Goal: Complete application form

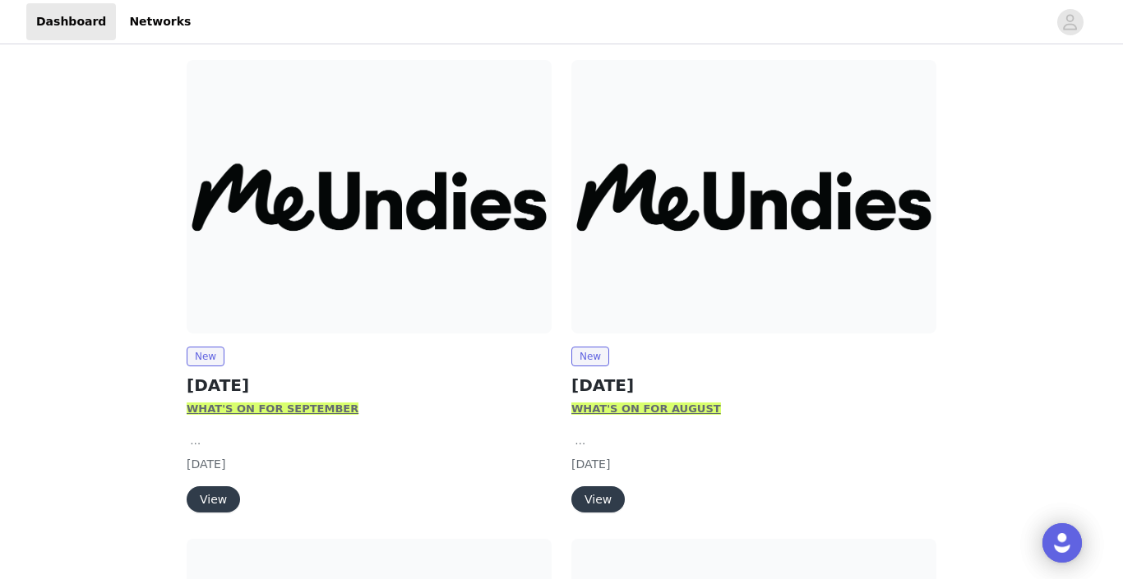
scroll to position [201, 0]
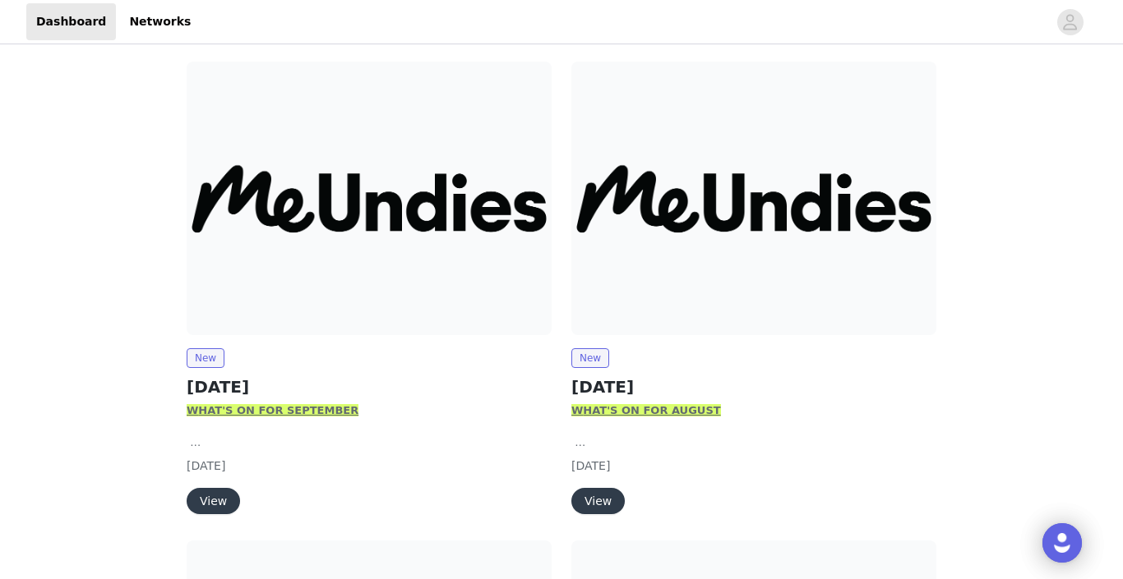
click at [298, 403] on p "W HAT'S ON FOR SEPTEMBER" at bounding box center [369, 411] width 365 height 16
click at [206, 496] on button "View" at bounding box center [213, 501] width 53 height 26
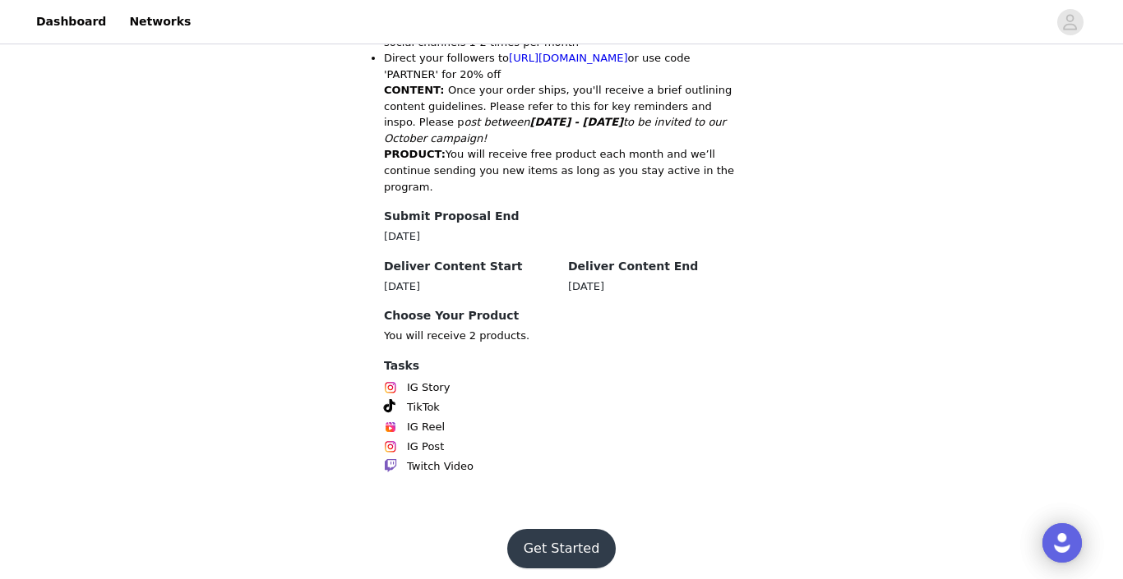
scroll to position [912, 0]
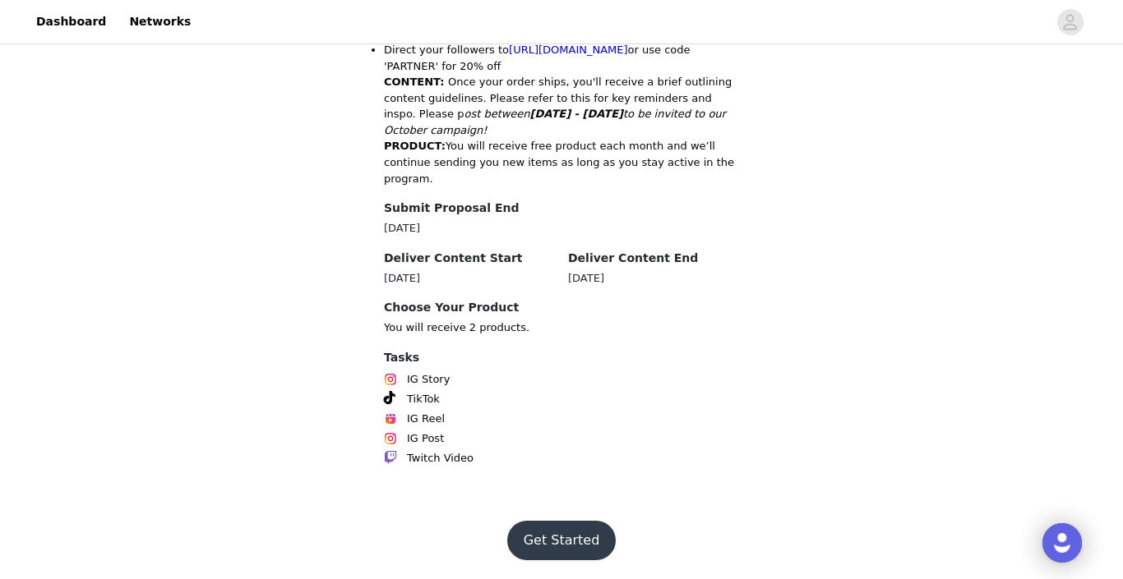
click at [545, 533] on button "Get Started" at bounding box center [561, 540] width 109 height 39
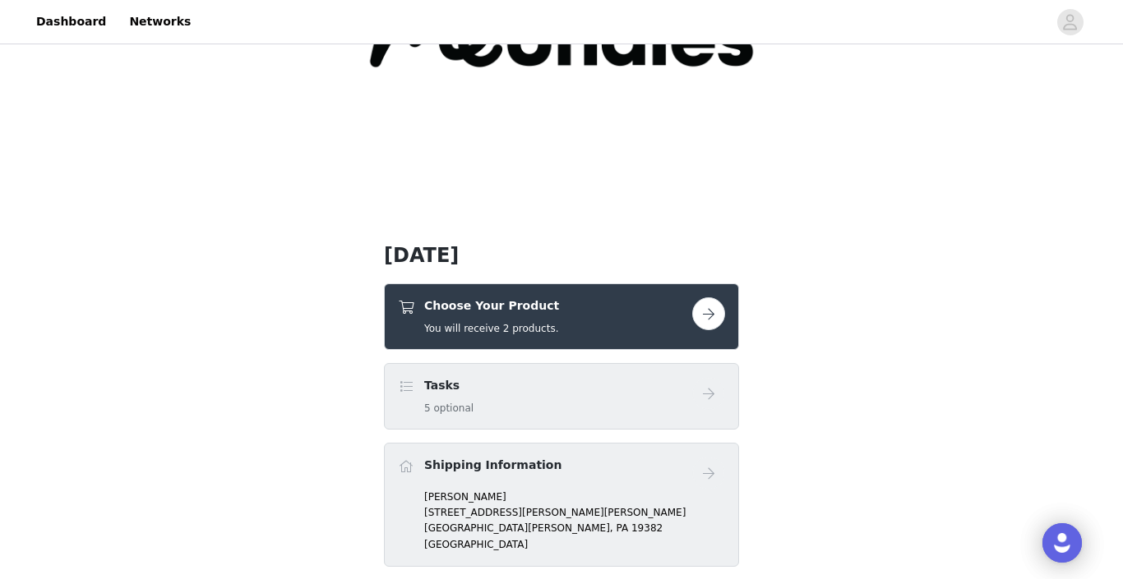
scroll to position [217, 0]
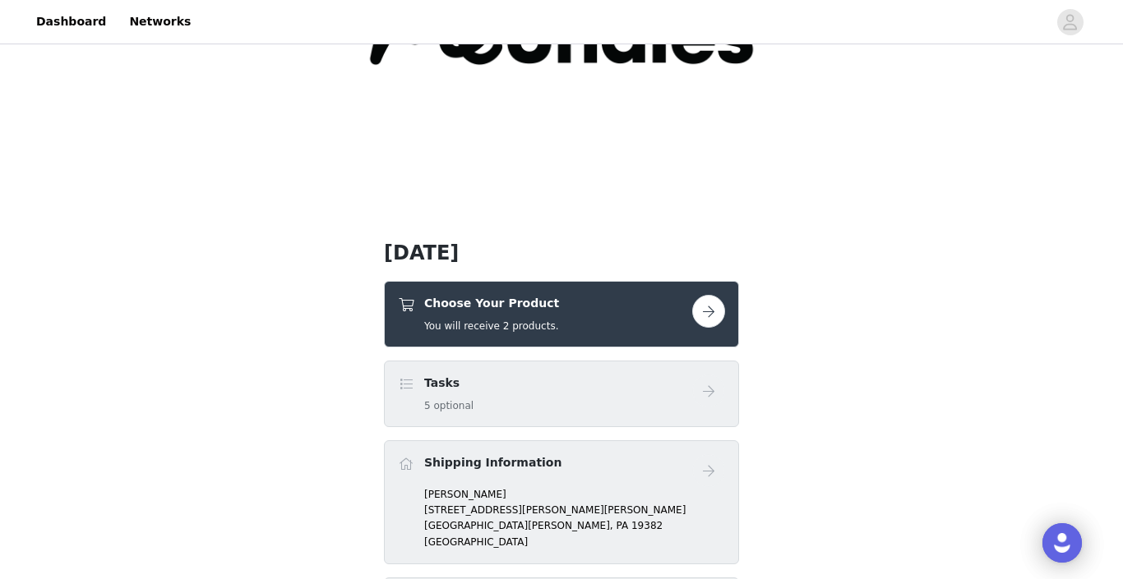
click at [606, 295] on div "Choose Your Product You will receive 2 products." at bounding box center [545, 314] width 294 height 39
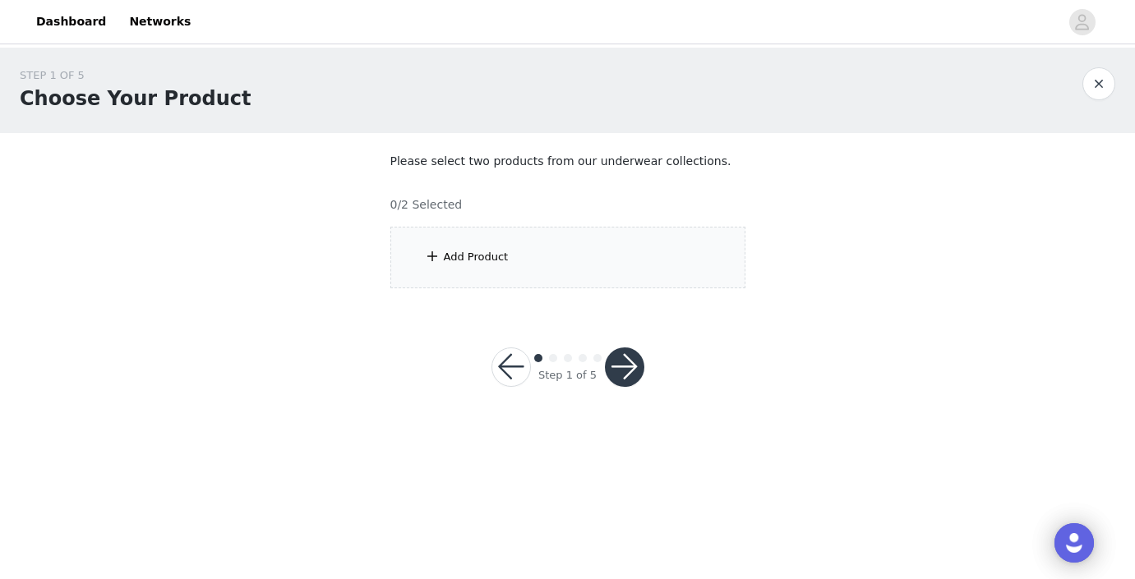
click at [472, 265] on div "Add Product" at bounding box center [567, 258] width 355 height 62
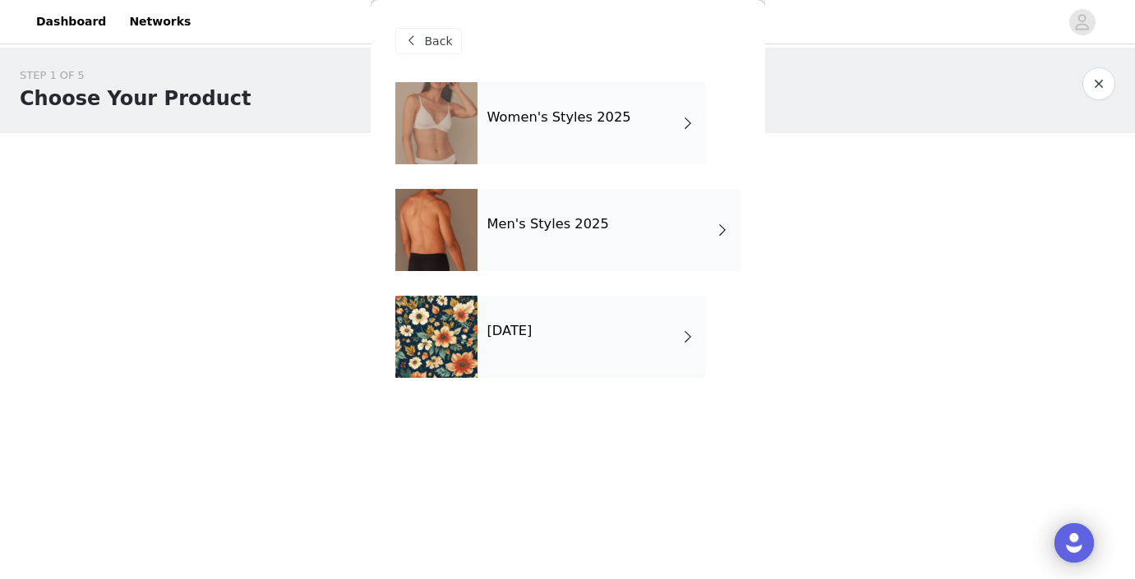
click at [586, 311] on div "[DATE]" at bounding box center [592, 337] width 228 height 82
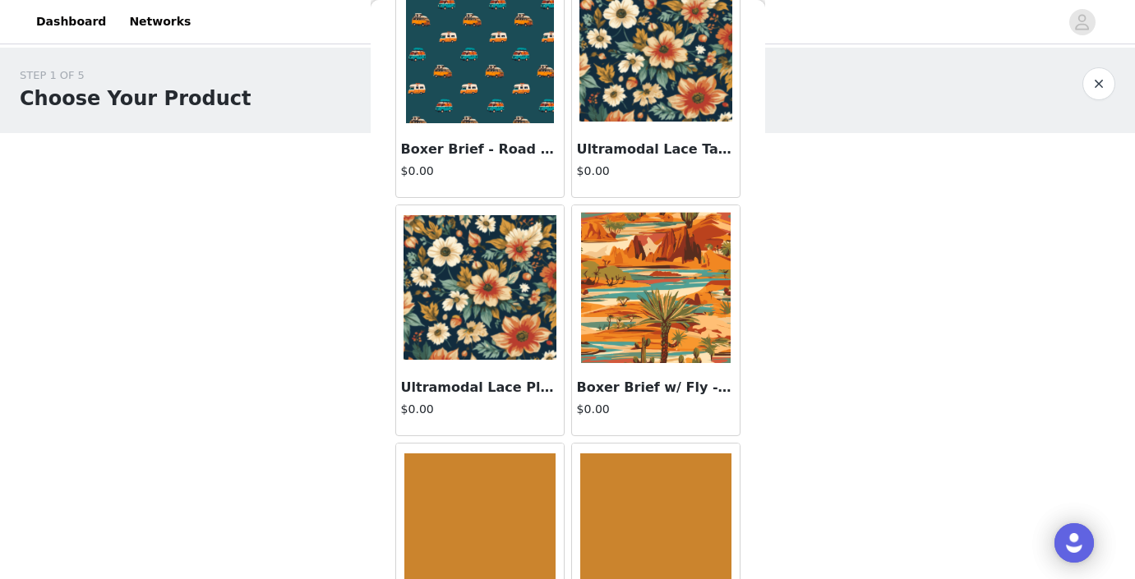
scroll to position [350, 0]
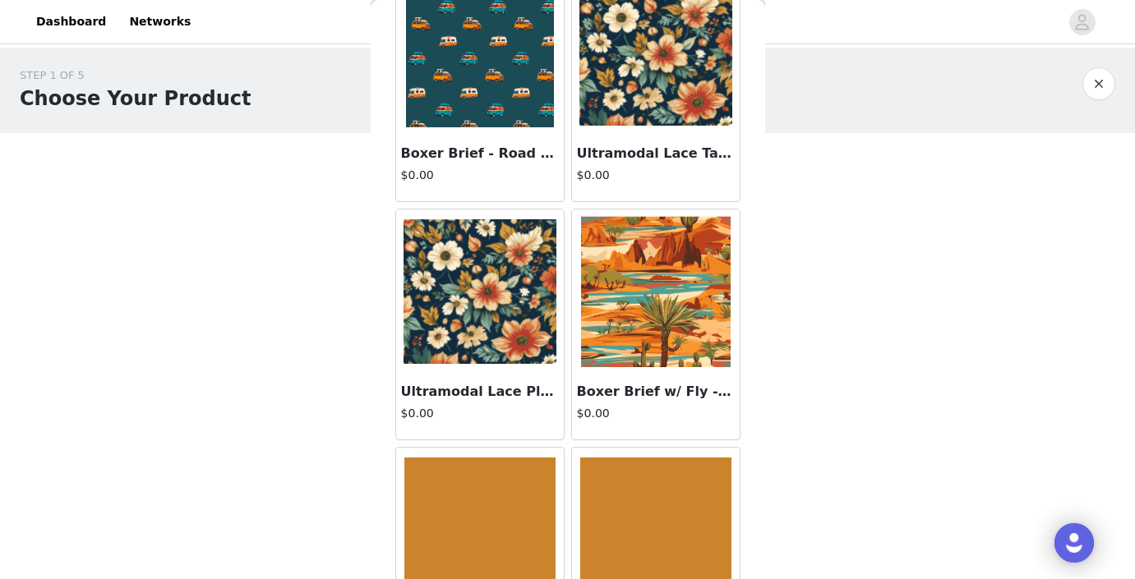
click at [501, 315] on img at bounding box center [480, 291] width 153 height 145
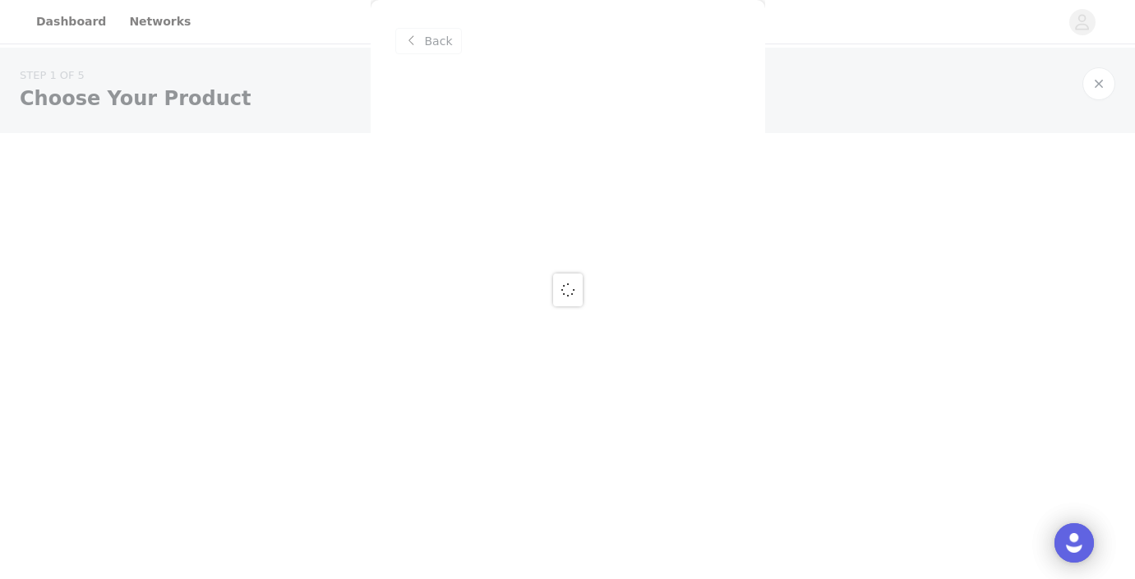
scroll to position [0, 0]
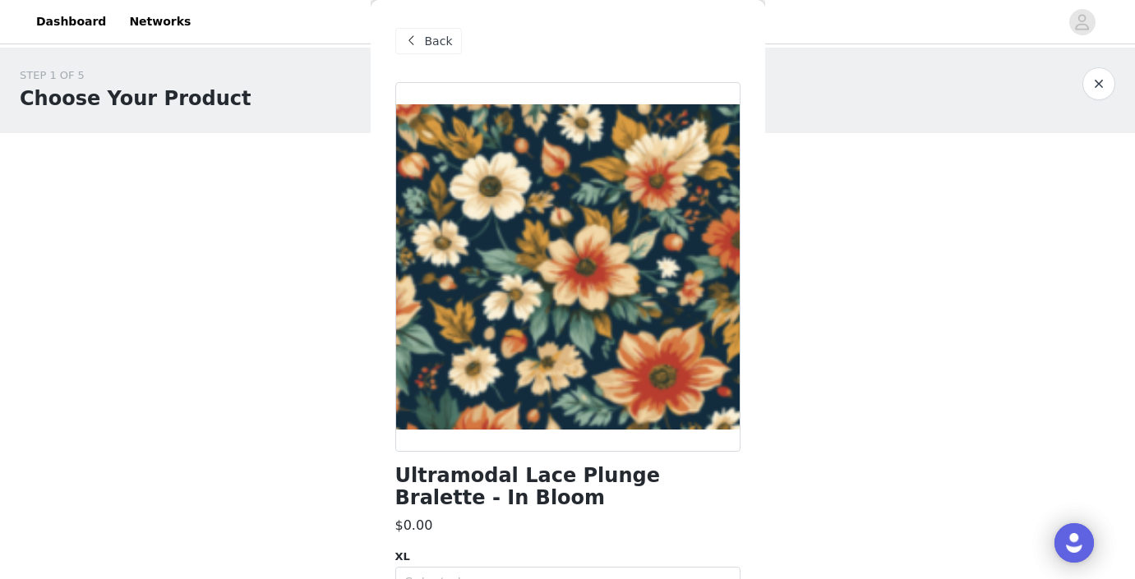
click at [443, 45] on span "Back" at bounding box center [439, 41] width 28 height 17
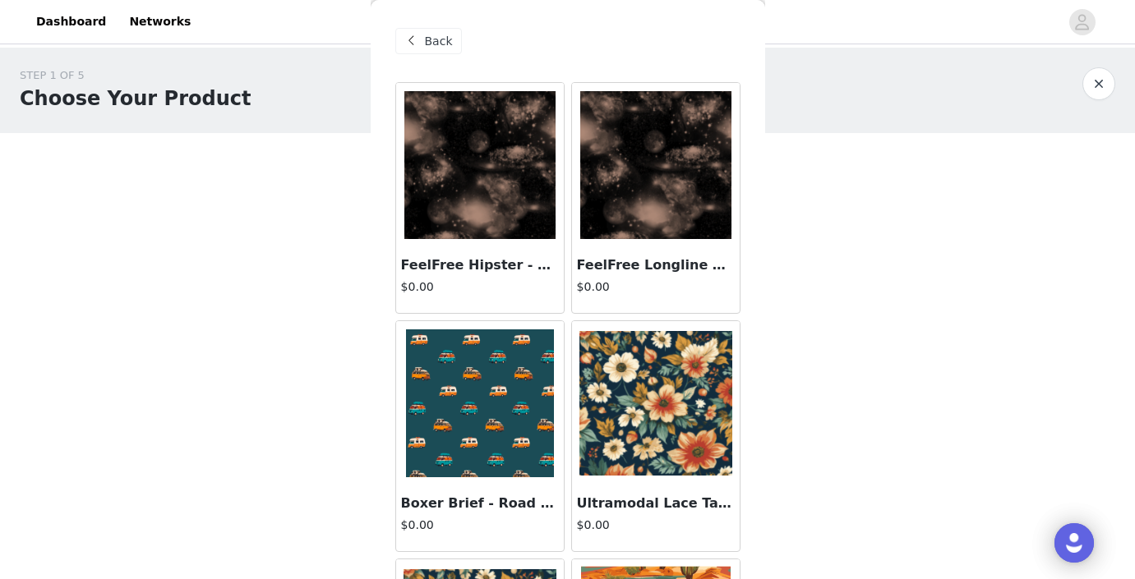
click at [443, 44] on span "Back" at bounding box center [439, 41] width 28 height 17
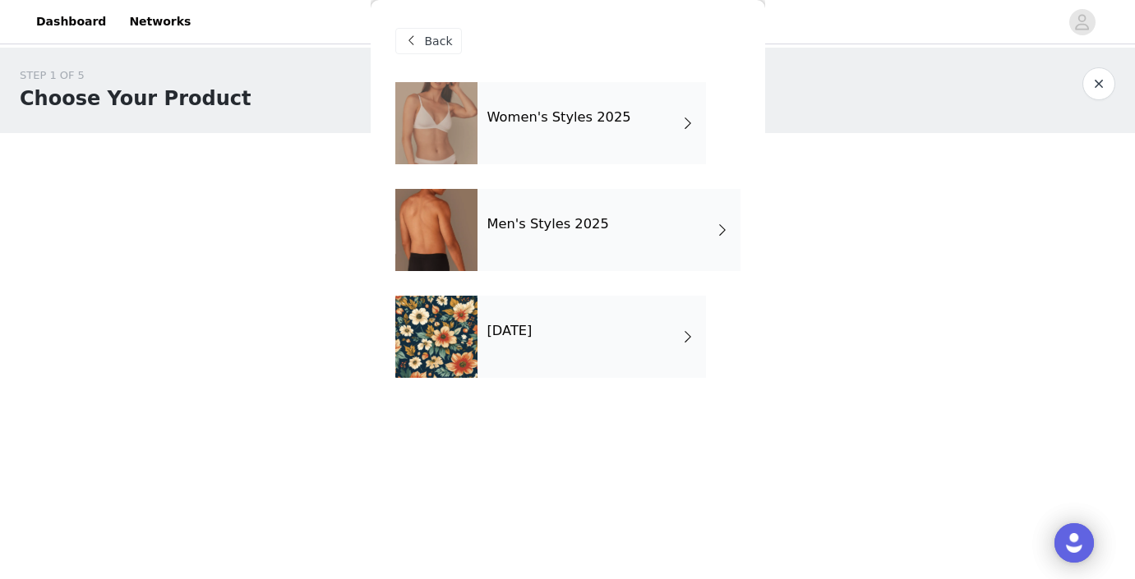
click at [532, 145] on div "Women's Styles 2025" at bounding box center [592, 123] width 228 height 82
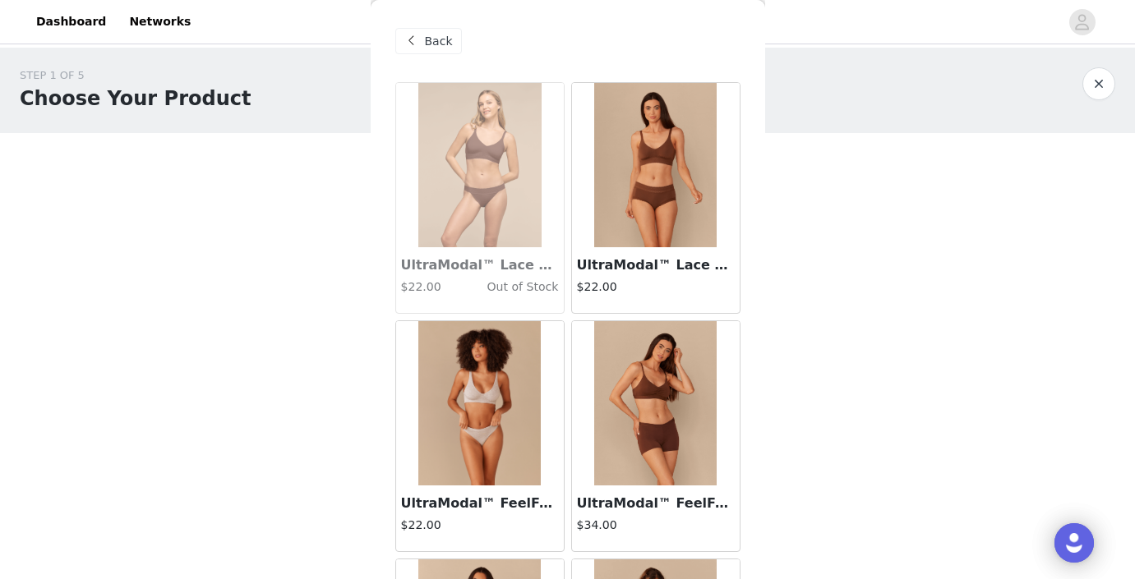
click at [659, 198] on img at bounding box center [655, 165] width 123 height 164
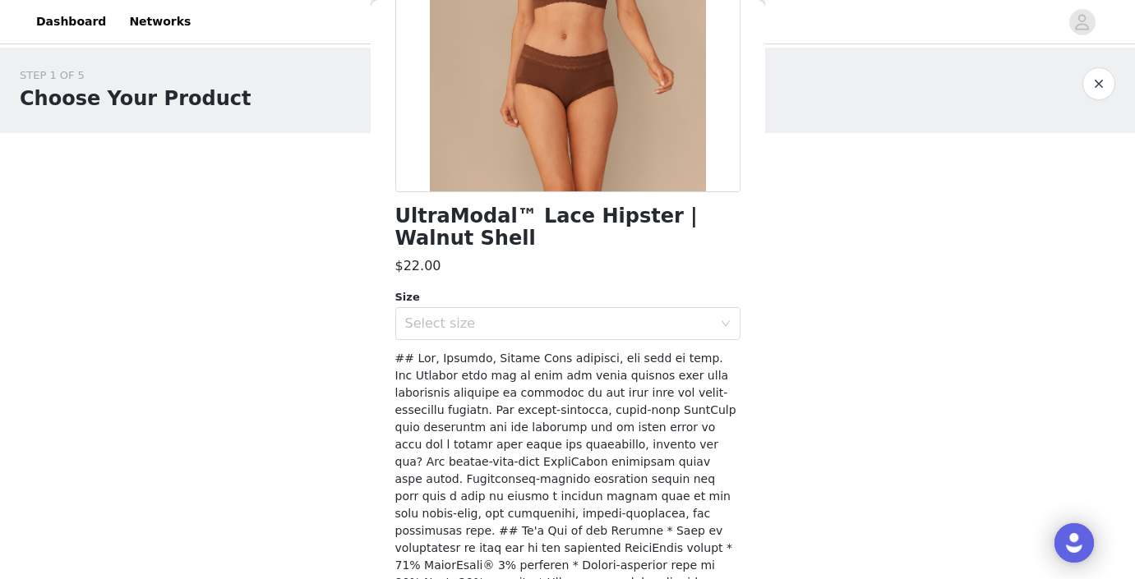
scroll to position [263, 0]
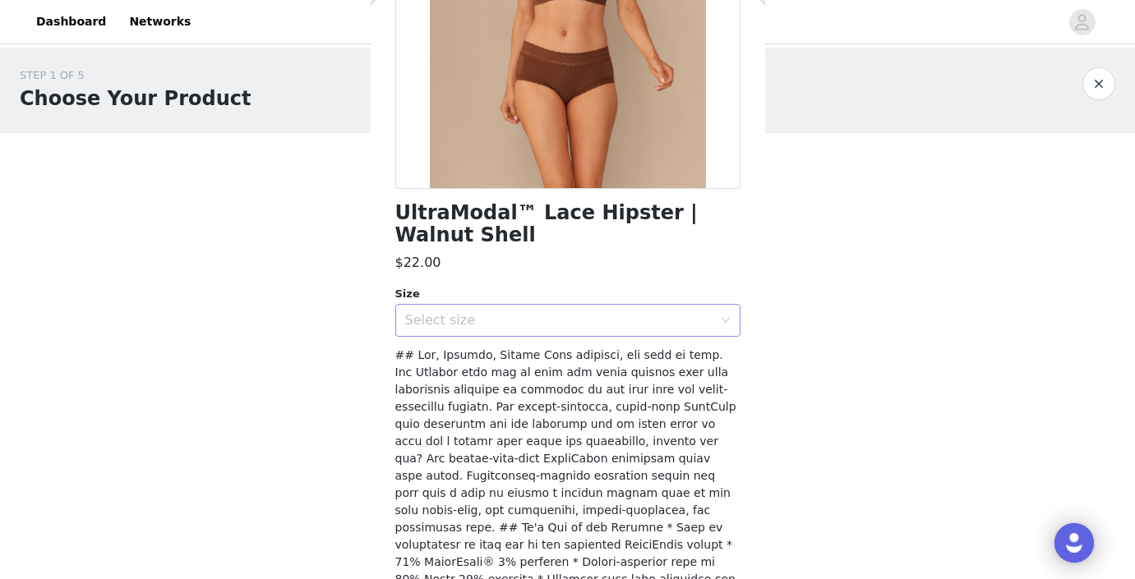
click at [512, 322] on div "Select size" at bounding box center [558, 320] width 307 height 16
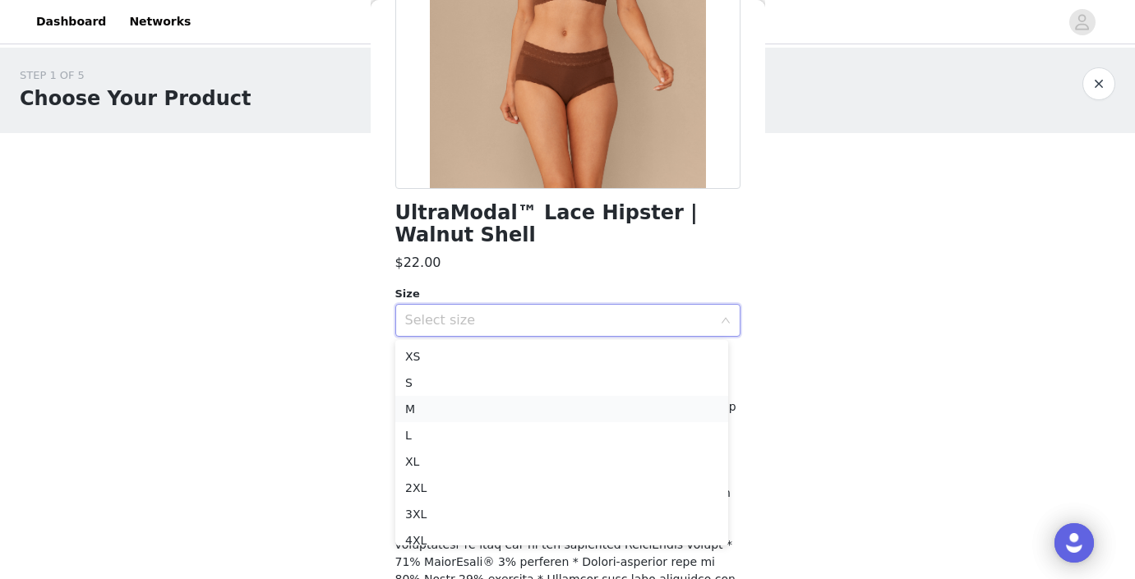
click at [478, 404] on li "M" at bounding box center [561, 409] width 333 height 26
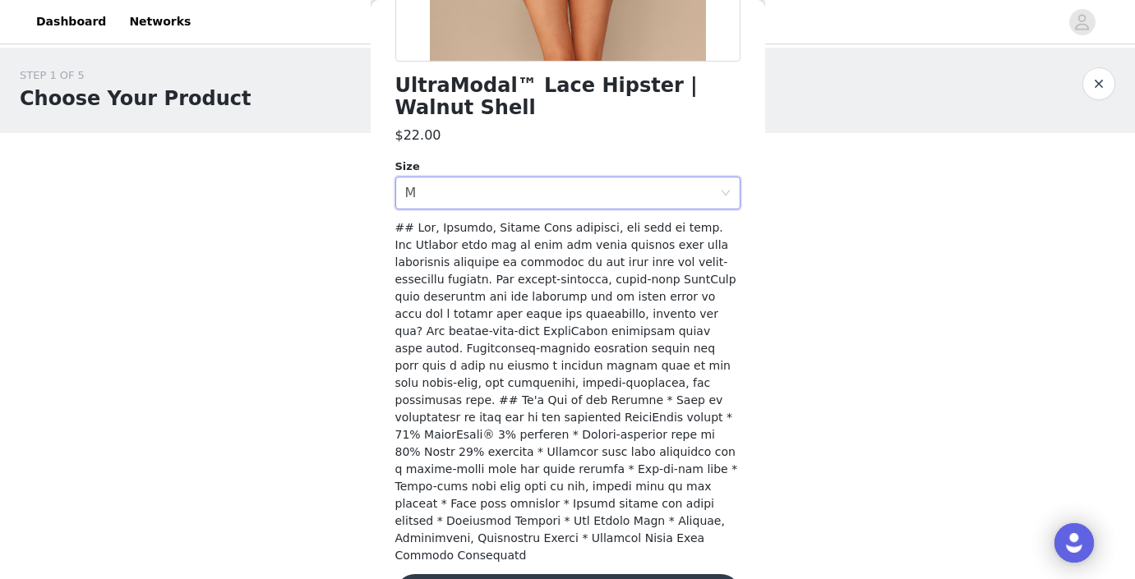
scroll to position [427, 0]
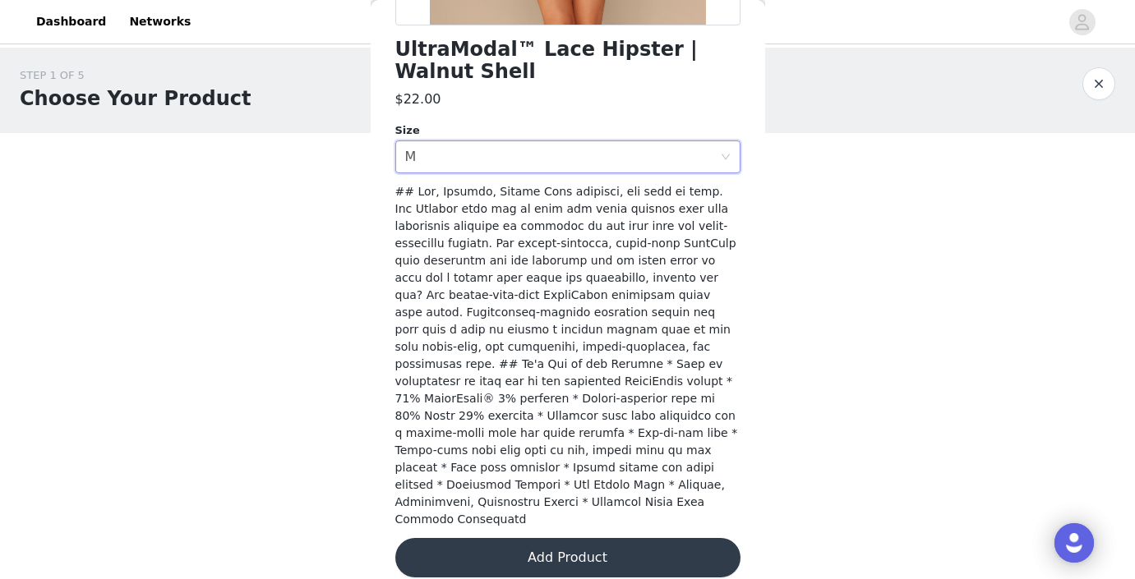
click at [525, 542] on button "Add Product" at bounding box center [567, 557] width 345 height 39
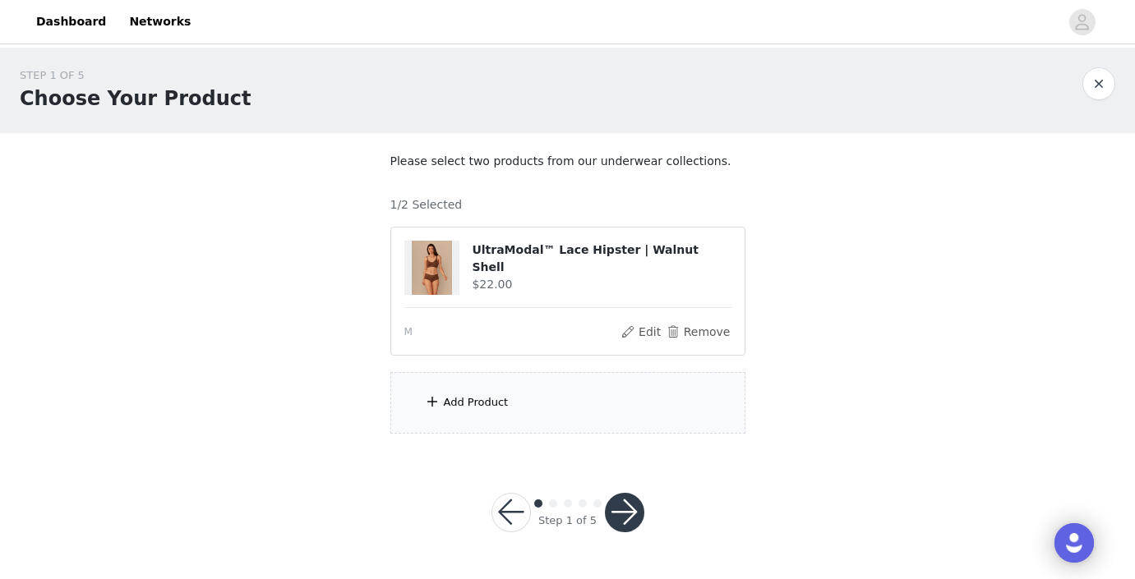
click at [542, 404] on div "Add Product" at bounding box center [567, 403] width 355 height 62
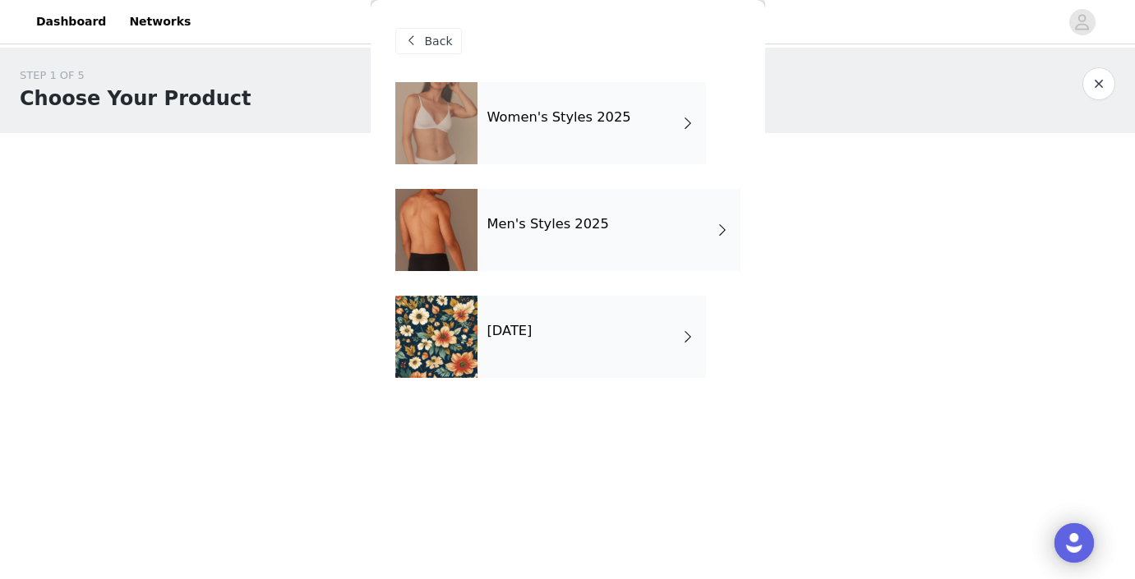
click at [608, 123] on h4 "Women's Styles 2025" at bounding box center [559, 117] width 144 height 15
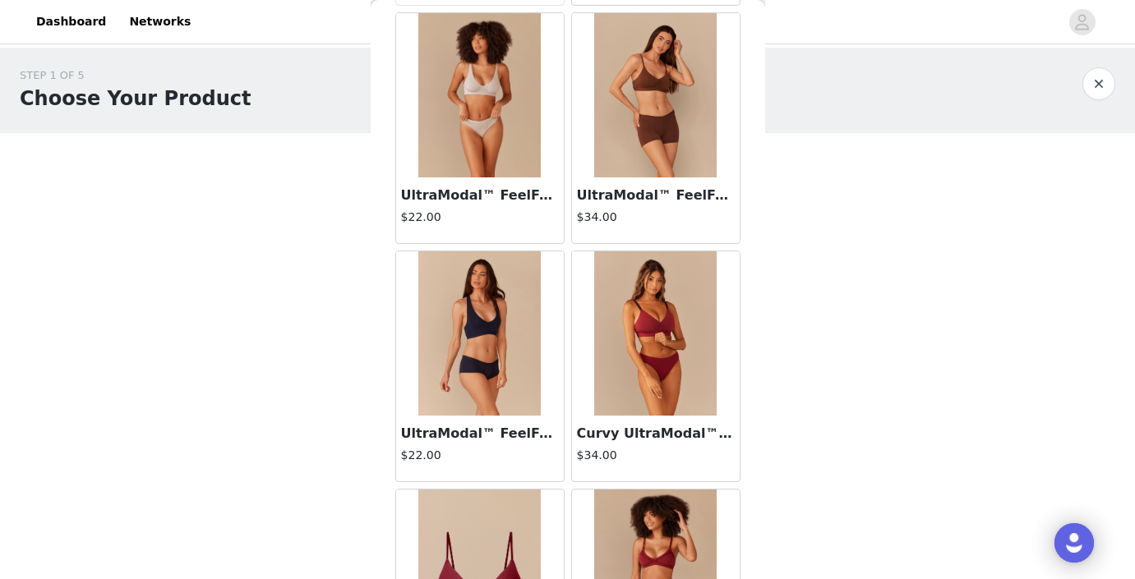
scroll to position [314, 0]
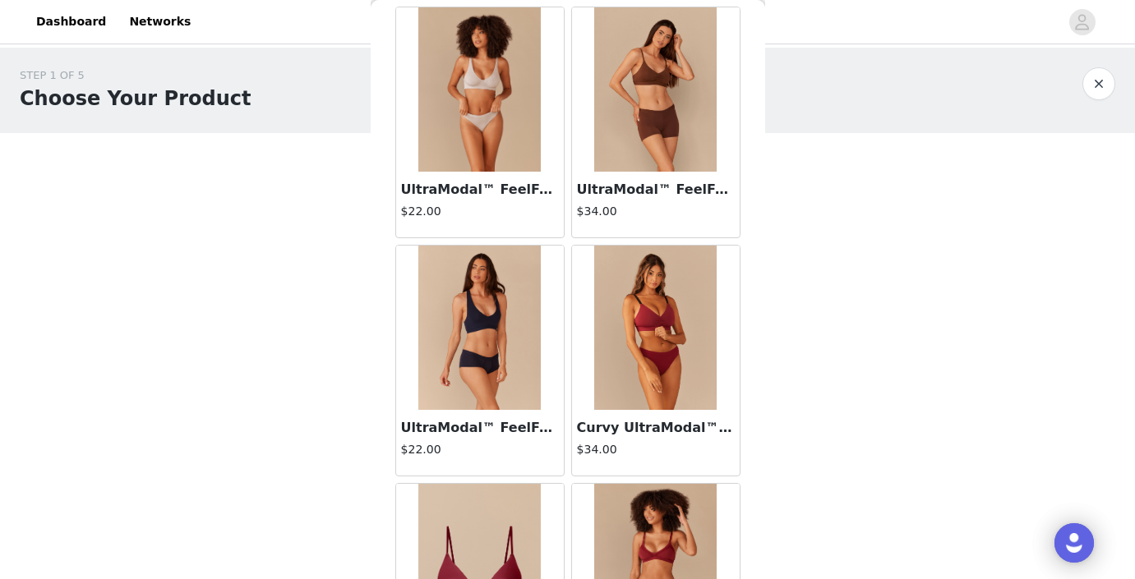
click at [690, 204] on h4 "$34.00" at bounding box center [656, 211] width 158 height 17
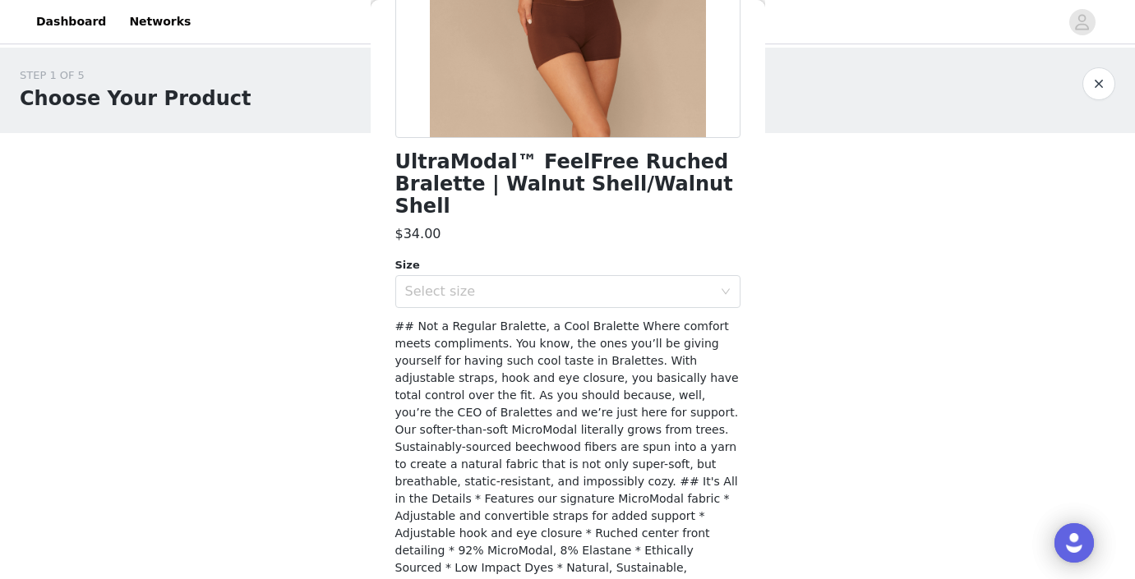
click at [585, 288] on div "UltraModal™ FeelFree Ruched Bralette | Walnut Shell/Walnut Shell $34.00 Size Se…" at bounding box center [567, 215] width 345 height 895
click at [593, 280] on div "Select size" at bounding box center [562, 291] width 315 height 31
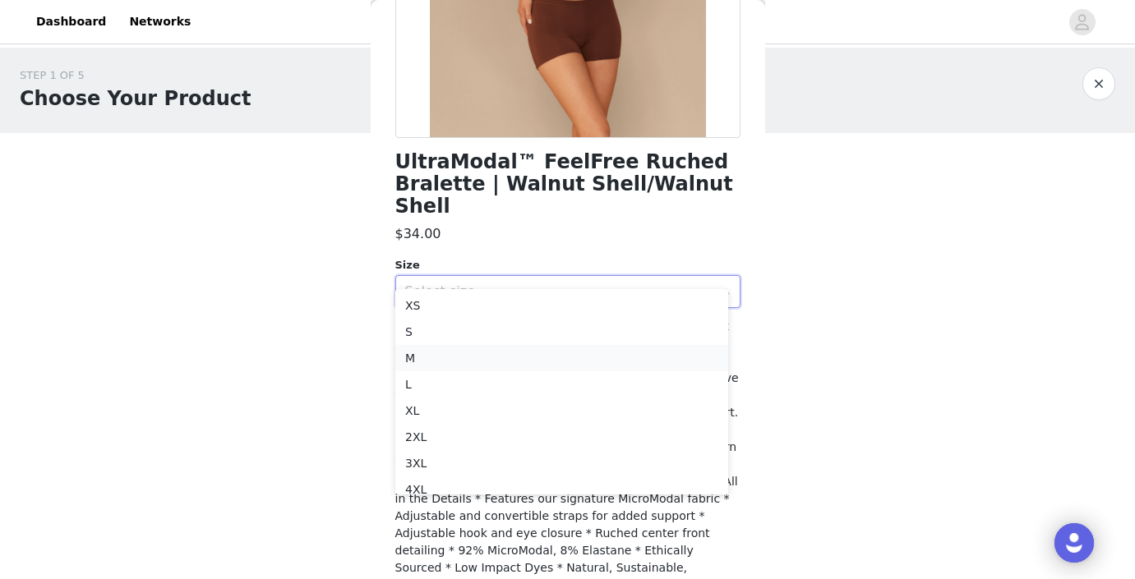
click at [507, 361] on li "M" at bounding box center [561, 358] width 333 height 26
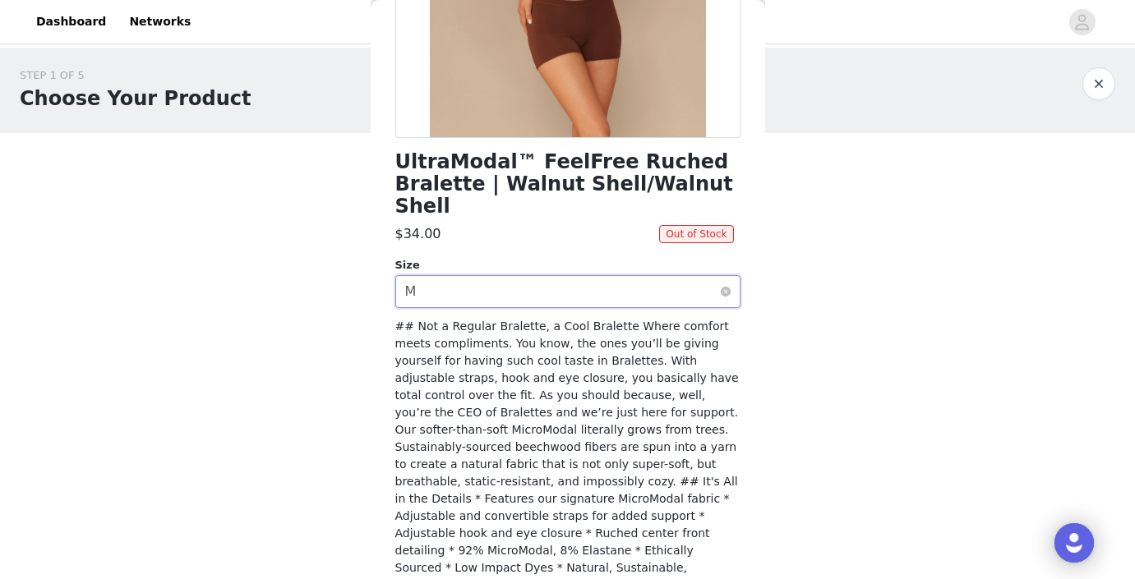
click at [643, 276] on div "Select size M" at bounding box center [562, 291] width 315 height 31
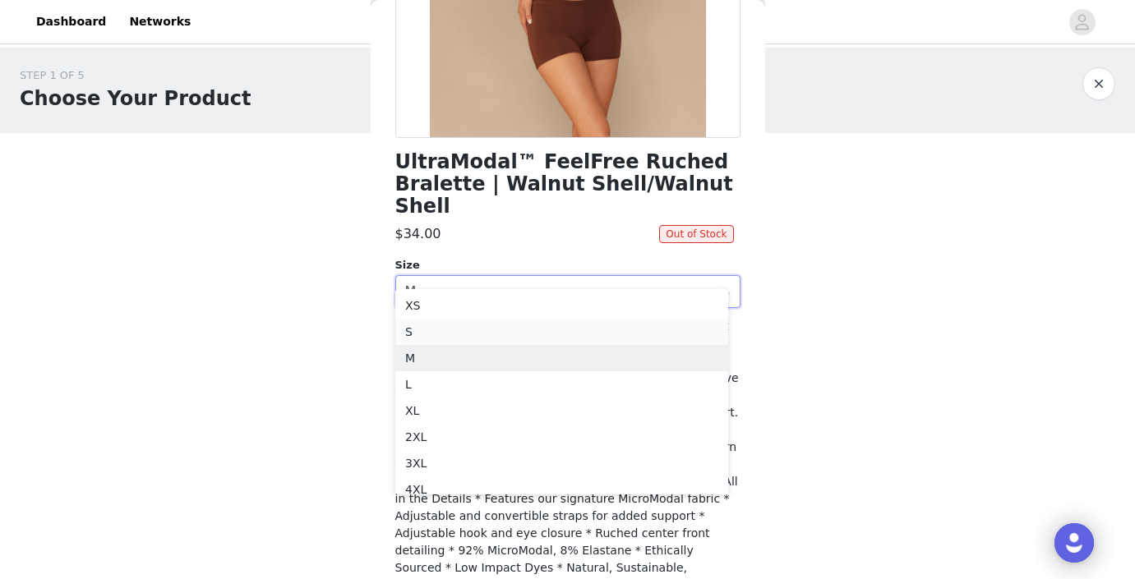
click at [510, 326] on li "S" at bounding box center [561, 332] width 333 height 26
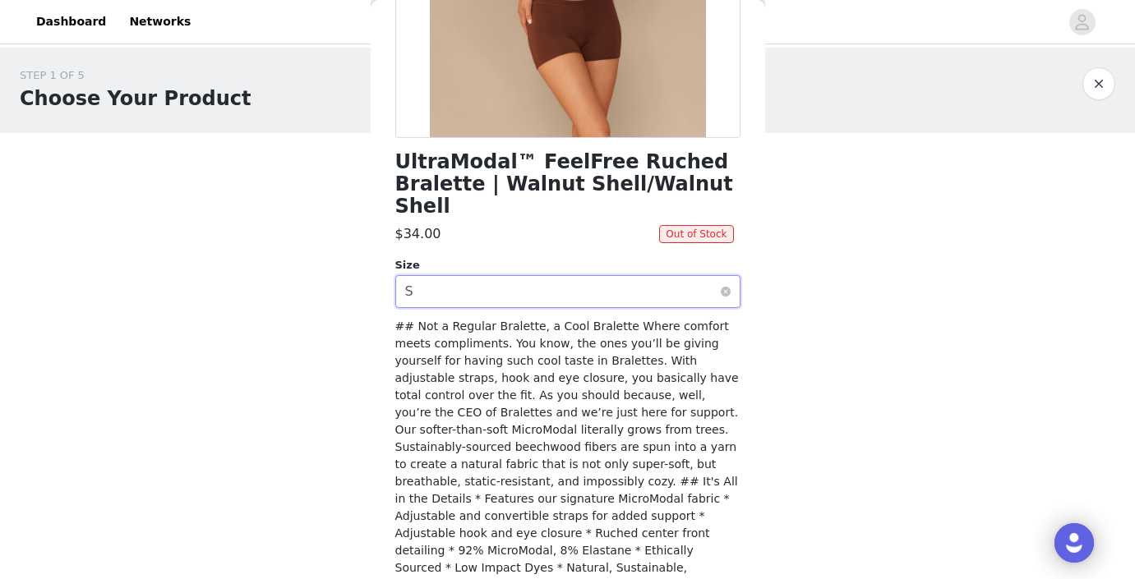
click at [485, 276] on div "Select size S" at bounding box center [562, 291] width 315 height 31
click at [263, 292] on div "STEP 1 OF 5 Choose Your Product Please select two products from our underwear c…" at bounding box center [567, 251] width 1135 height 406
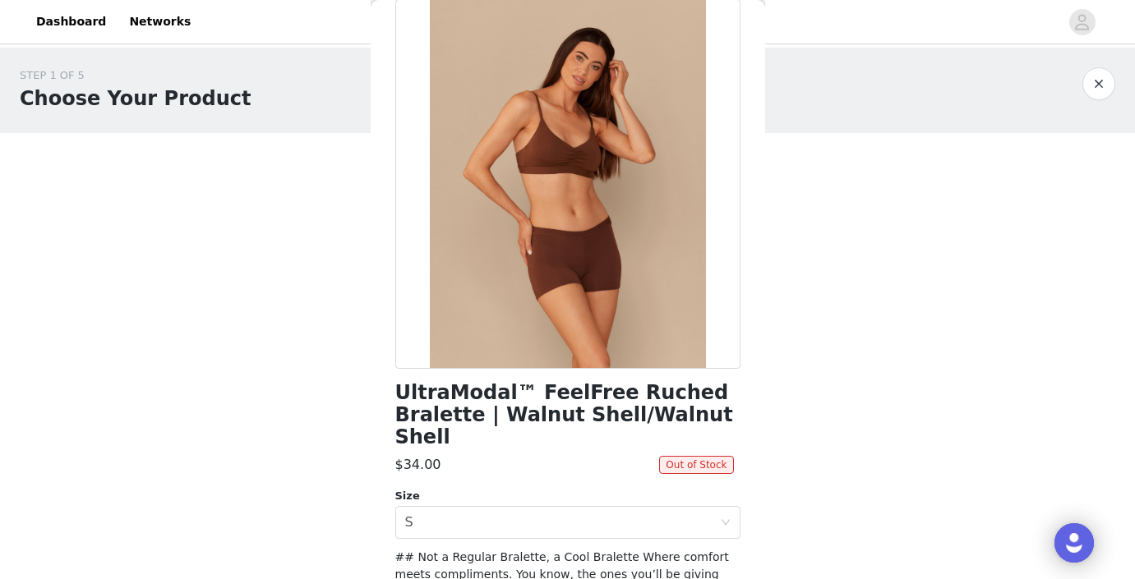
scroll to position [0, 0]
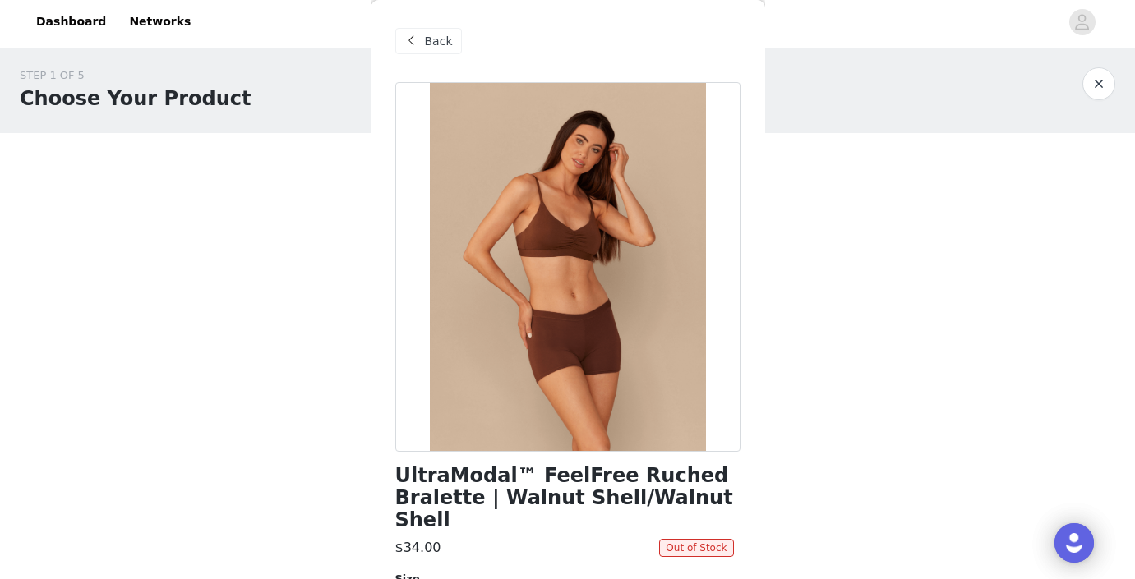
click at [431, 48] on span "Back" at bounding box center [439, 41] width 28 height 17
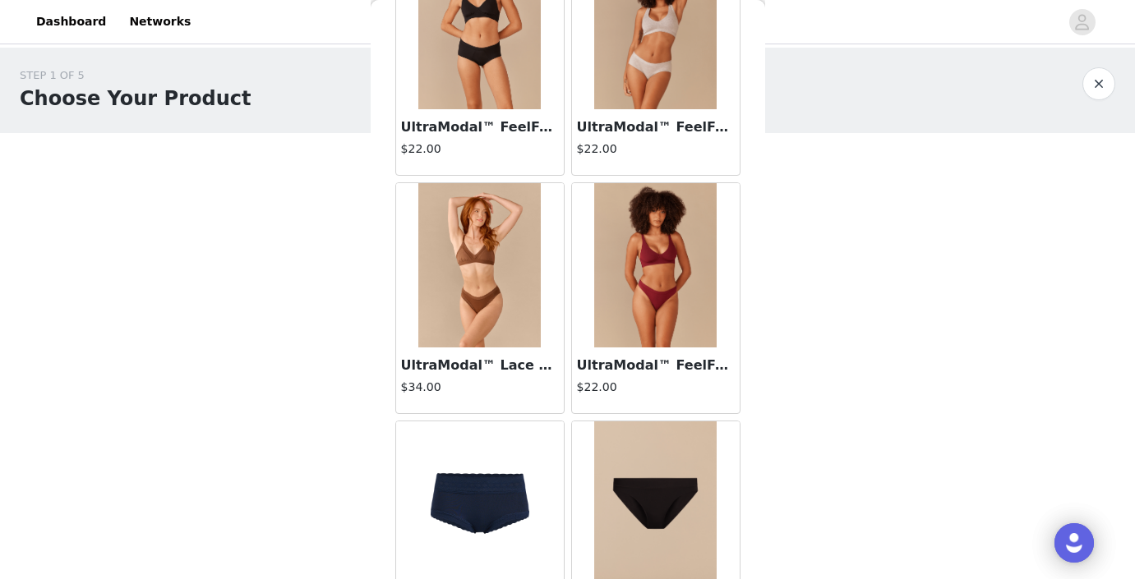
scroll to position [1331, 0]
click at [501, 289] on img at bounding box center [479, 264] width 123 height 164
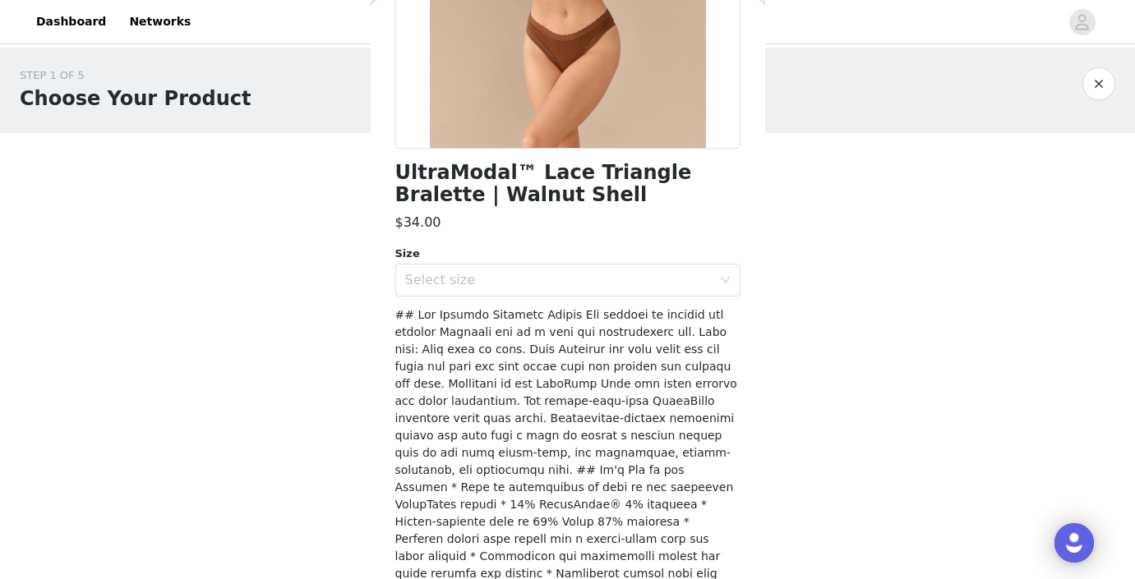
scroll to position [304, 0]
click at [625, 286] on div "Select size" at bounding box center [558, 279] width 307 height 16
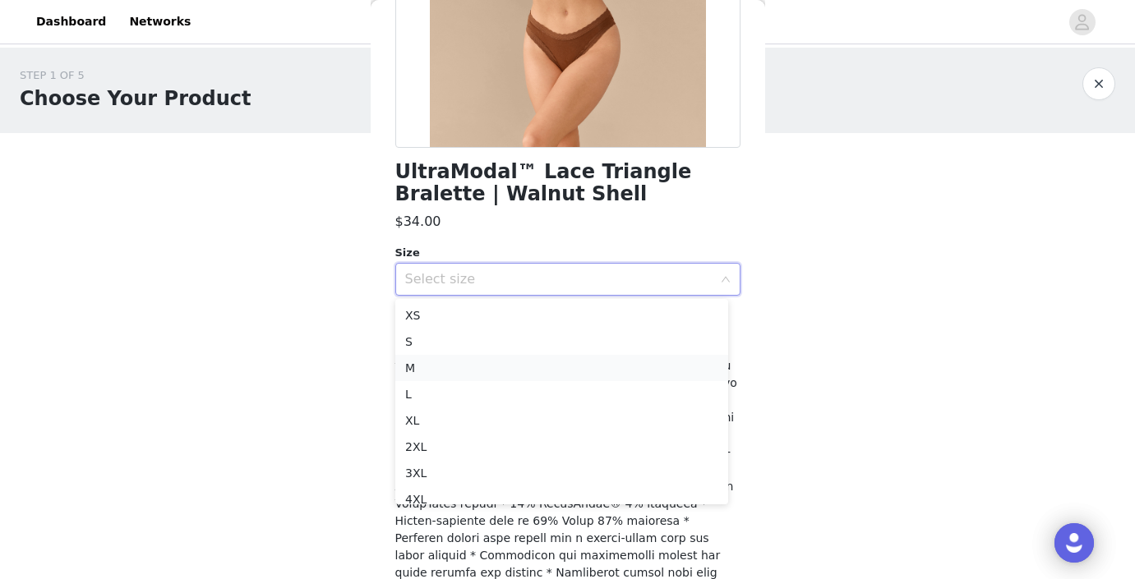
click at [471, 366] on li "M" at bounding box center [561, 368] width 333 height 26
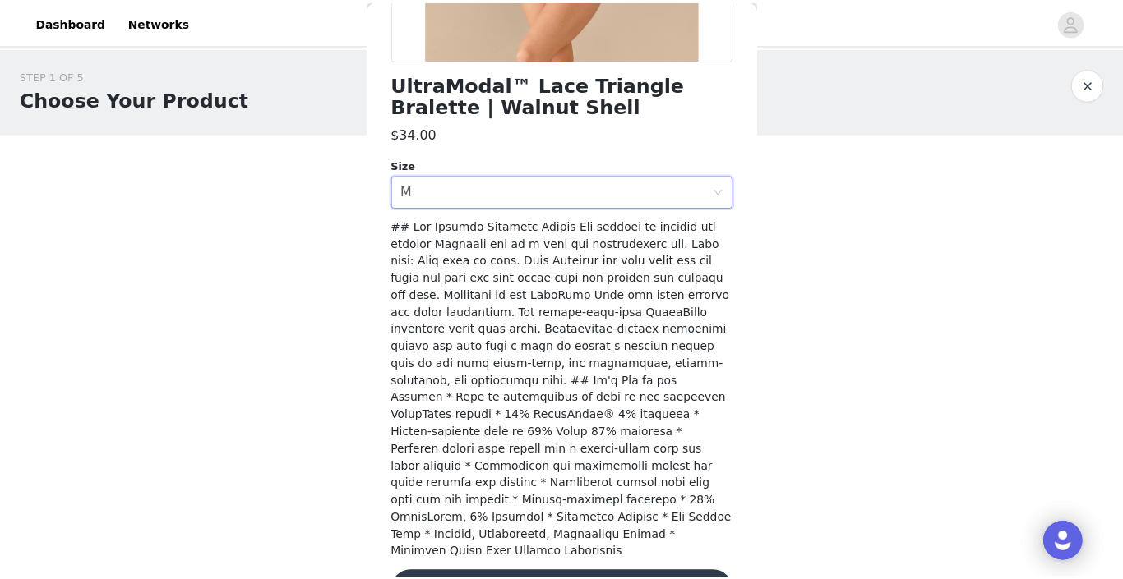
scroll to position [427, 0]
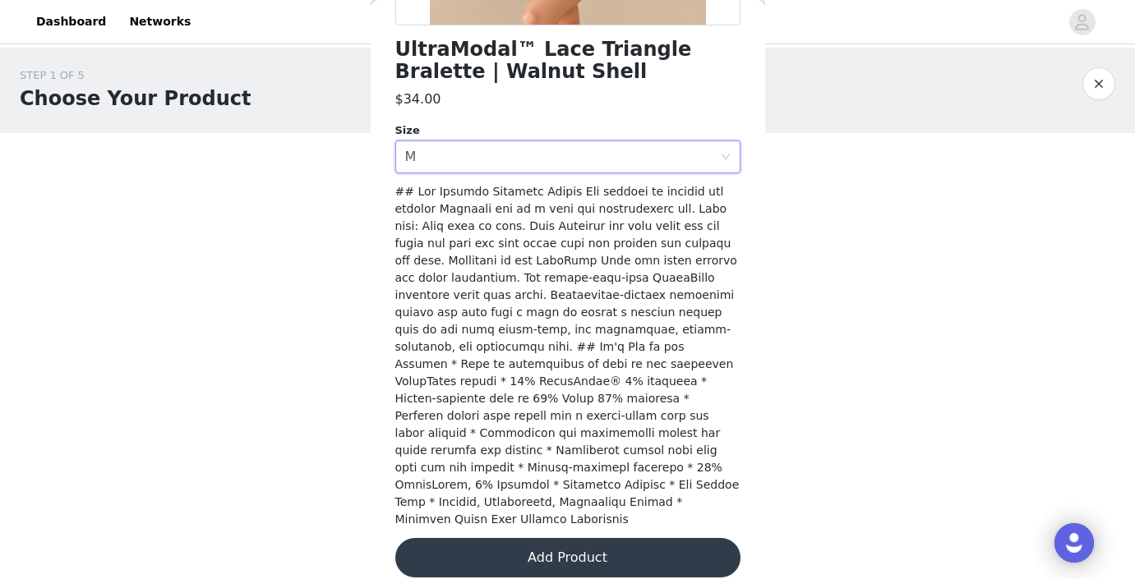
click at [615, 542] on button "Add Product" at bounding box center [567, 557] width 345 height 39
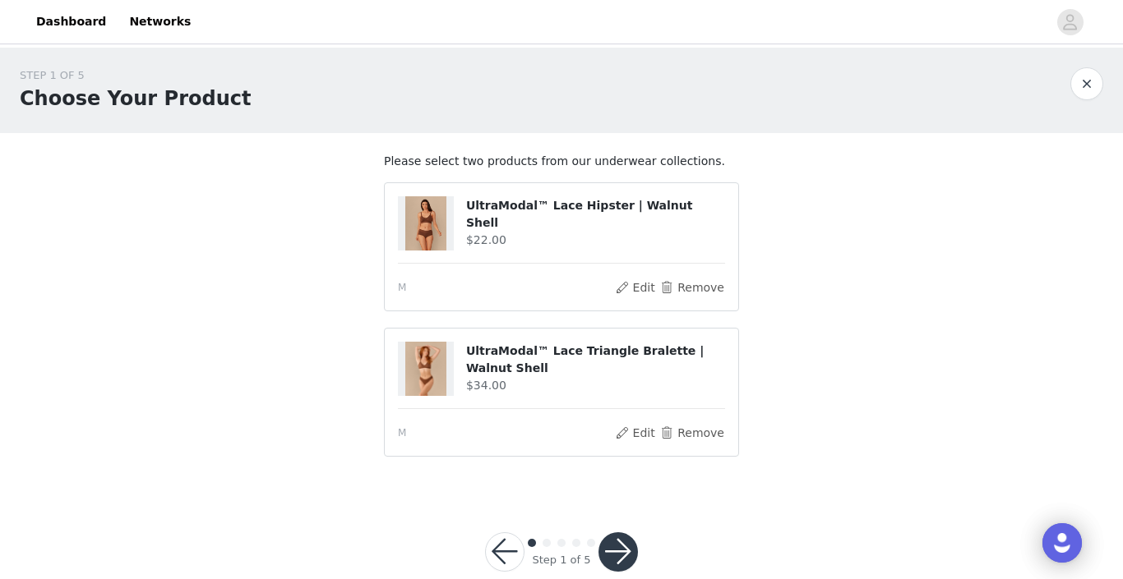
click at [627, 536] on button "button" at bounding box center [617, 552] width 39 height 39
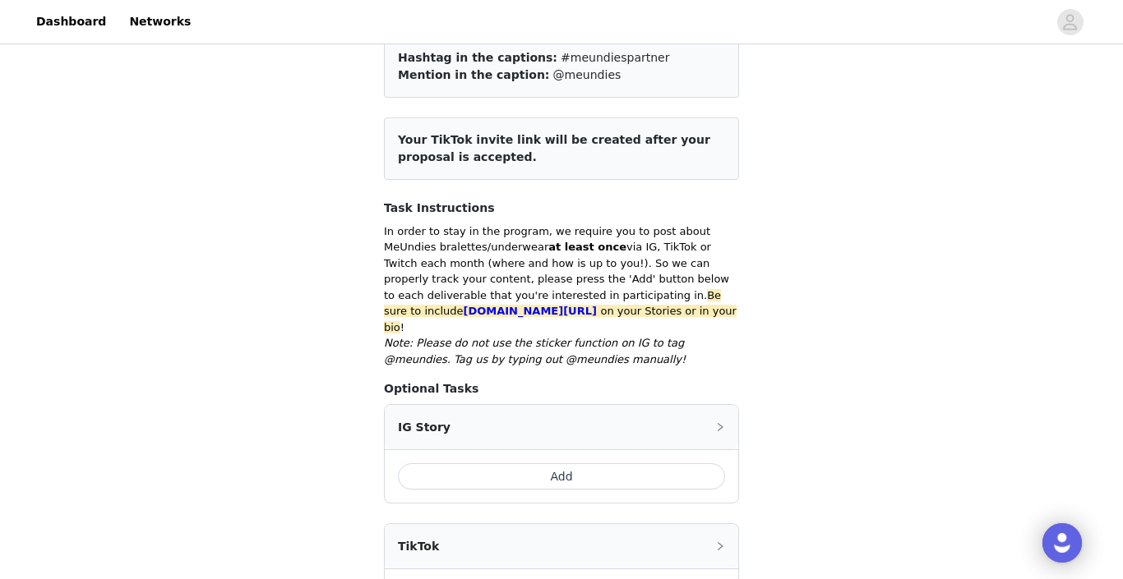
scroll to position [191, 0]
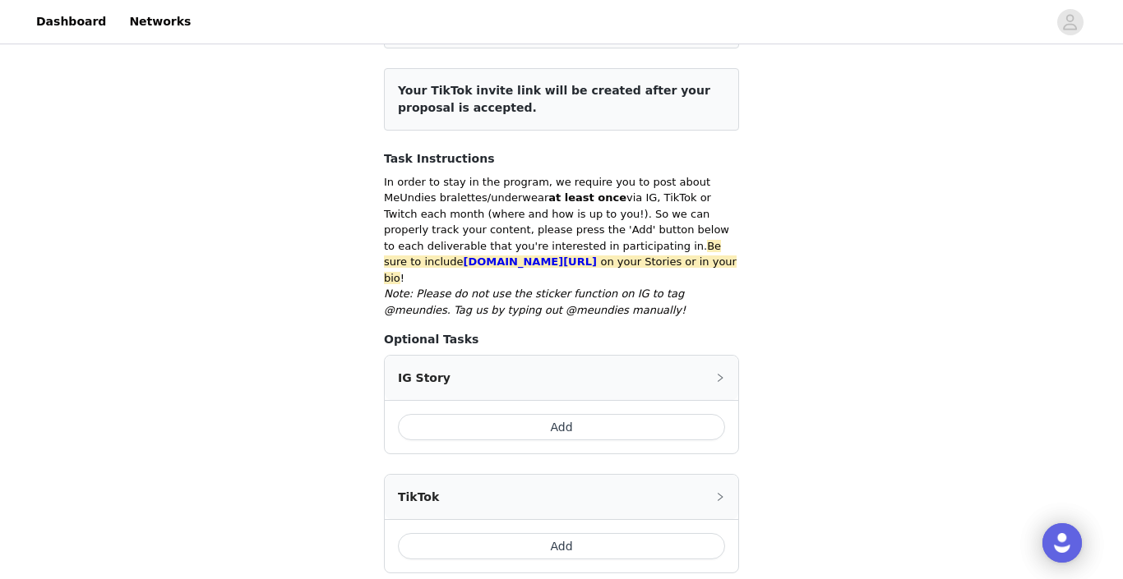
click at [609, 418] on button "Add" at bounding box center [561, 427] width 327 height 26
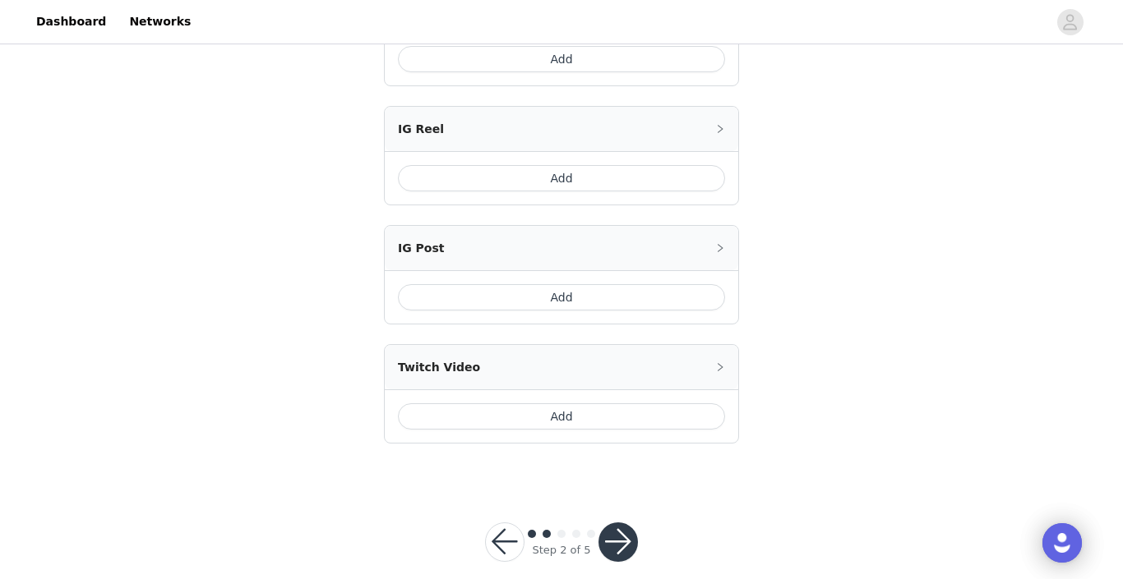
scroll to position [856, 0]
click at [626, 524] on button "button" at bounding box center [617, 536] width 39 height 39
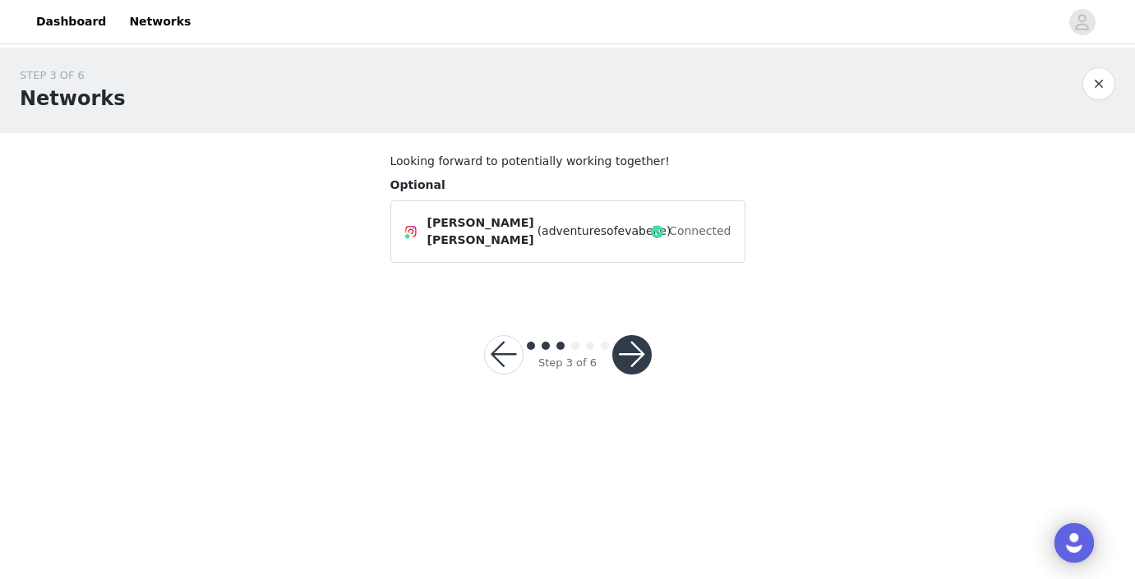
click at [635, 346] on button "button" at bounding box center [631, 354] width 39 height 39
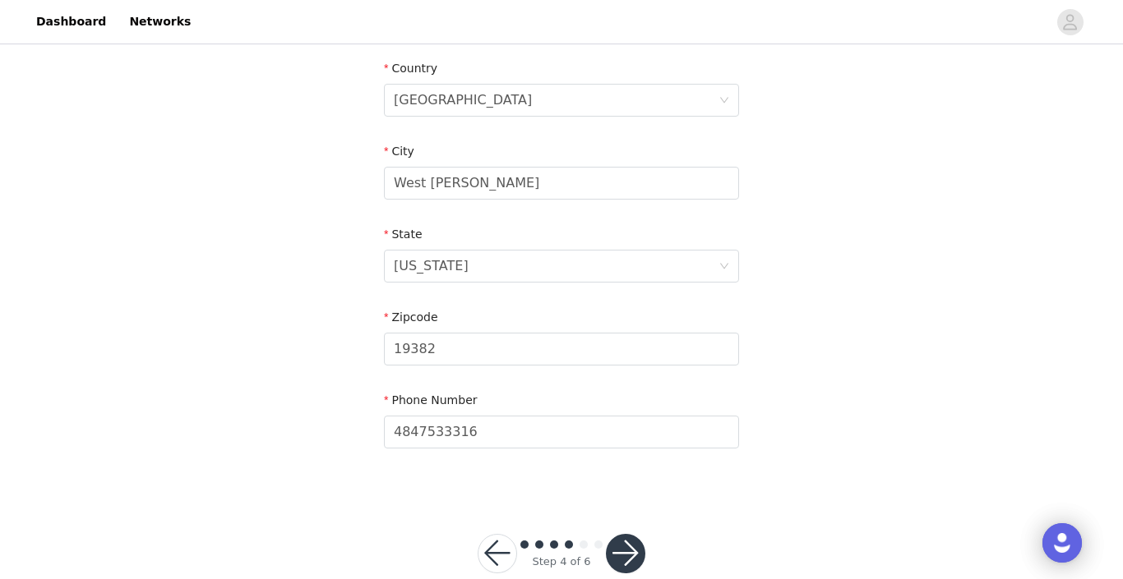
scroll to position [541, 0]
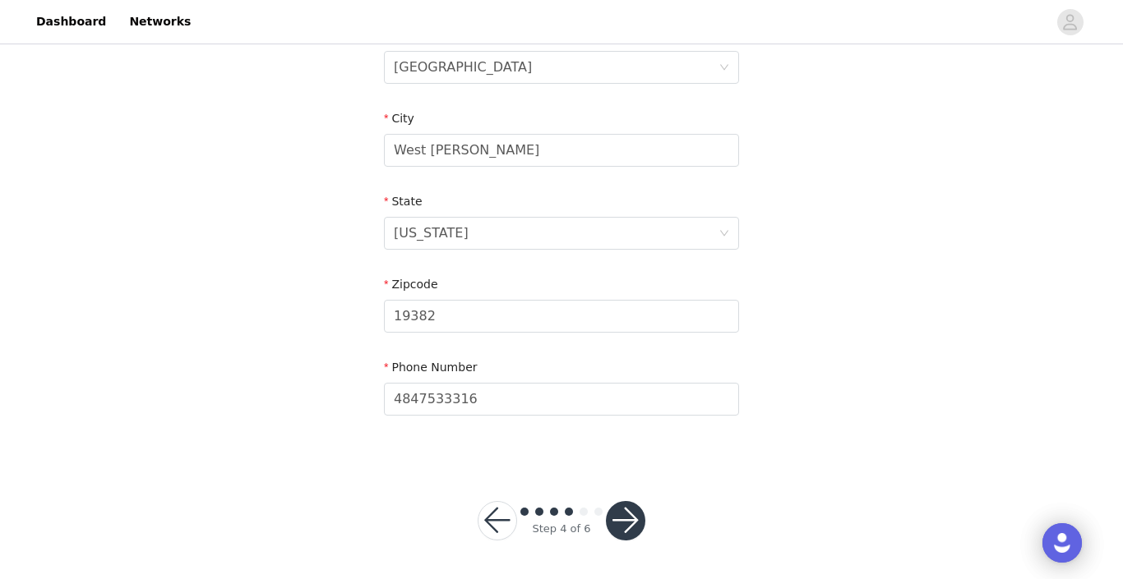
click at [621, 527] on button "button" at bounding box center [625, 520] width 39 height 39
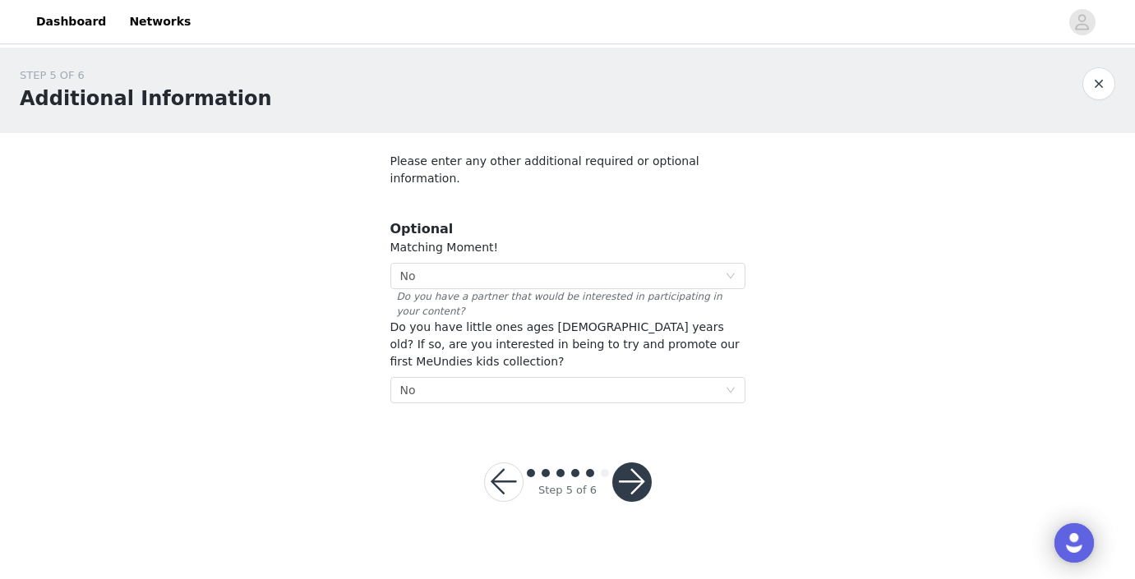
click at [634, 464] on button "button" at bounding box center [631, 482] width 39 height 39
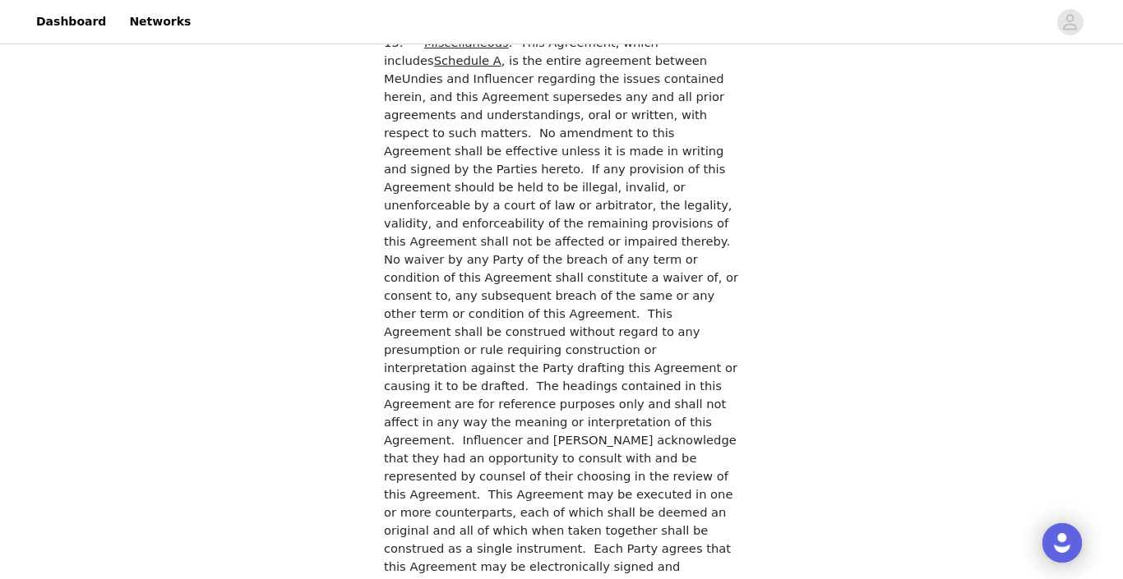
scroll to position [4723, 0]
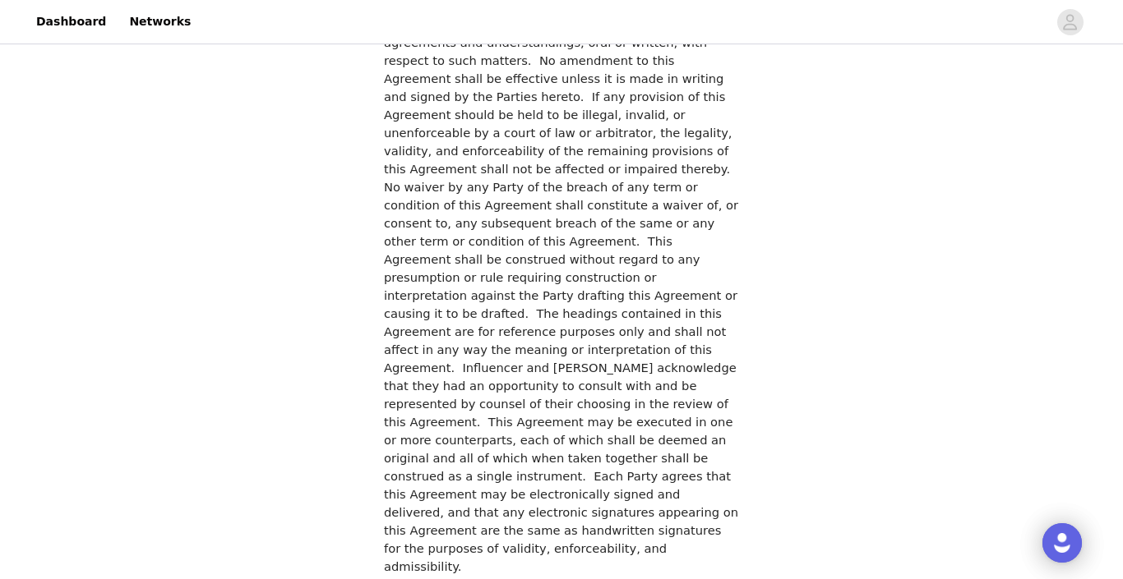
checkbox input "true"
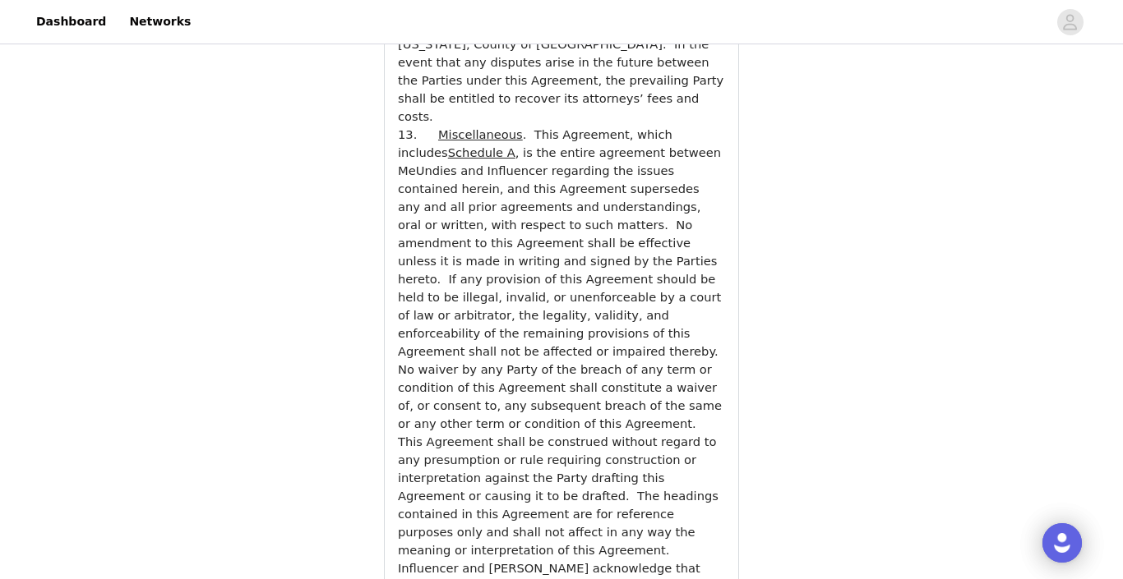
scroll to position [6105, 0]
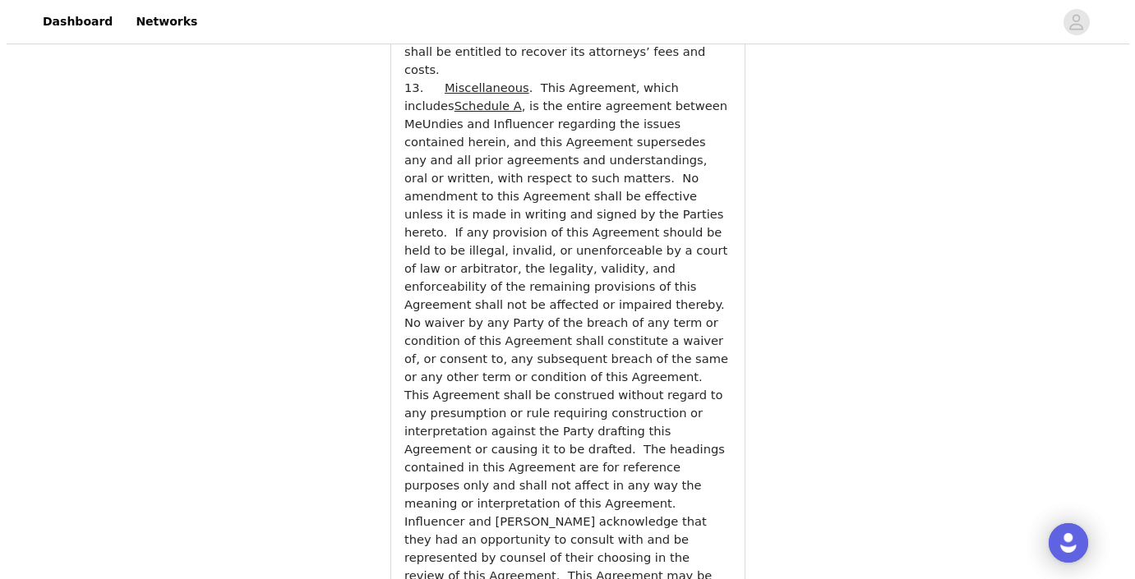
scroll to position [0, 0]
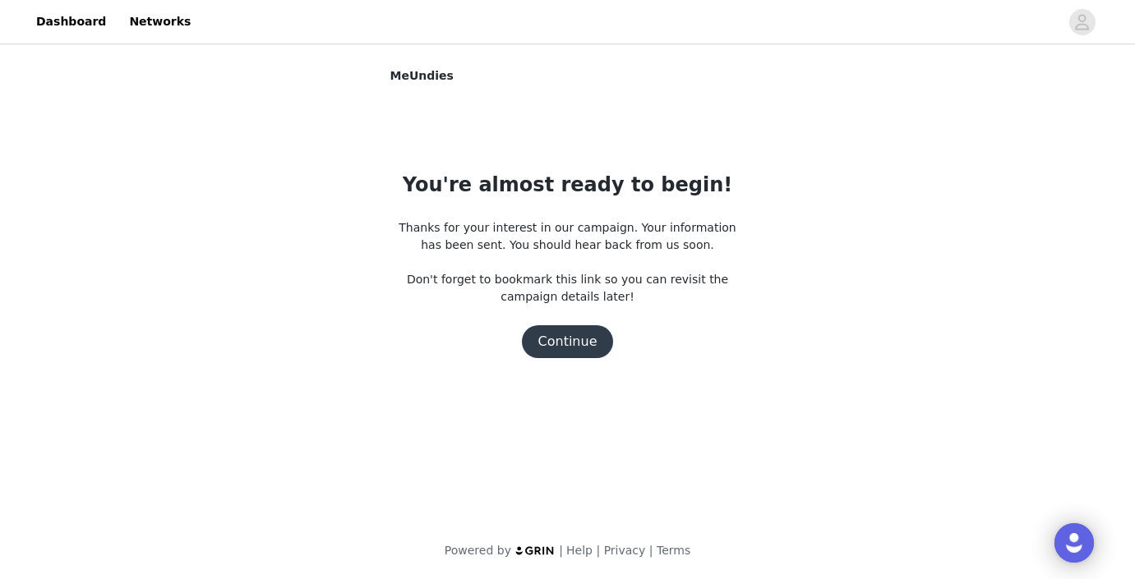
click at [574, 335] on button "Continue" at bounding box center [568, 341] width 92 height 33
